Goal: Information Seeking & Learning: Find specific fact

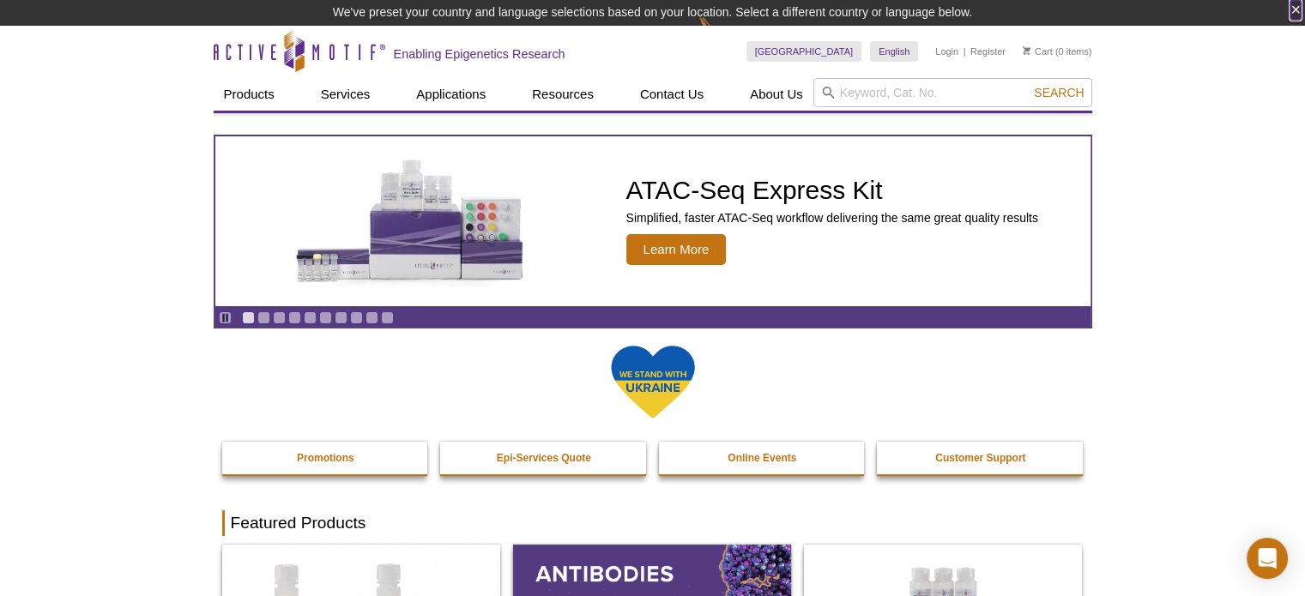
click at [1292, 6] on button "×" at bounding box center [1295, 10] width 10 height 20
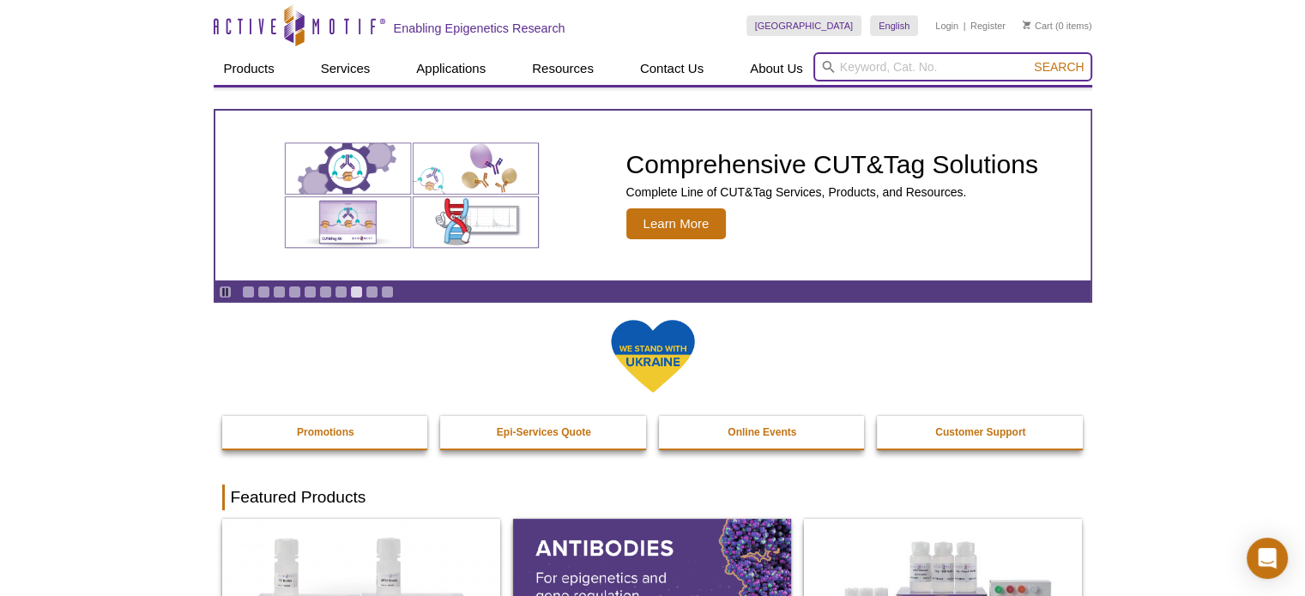
click at [892, 78] on input "search" at bounding box center [952, 66] width 279 height 29
paste input "31493"
type input "31493"
click at [1029, 59] on button "Search" at bounding box center [1059, 66] width 60 height 15
